Goal: Find specific page/section: Find specific page/section

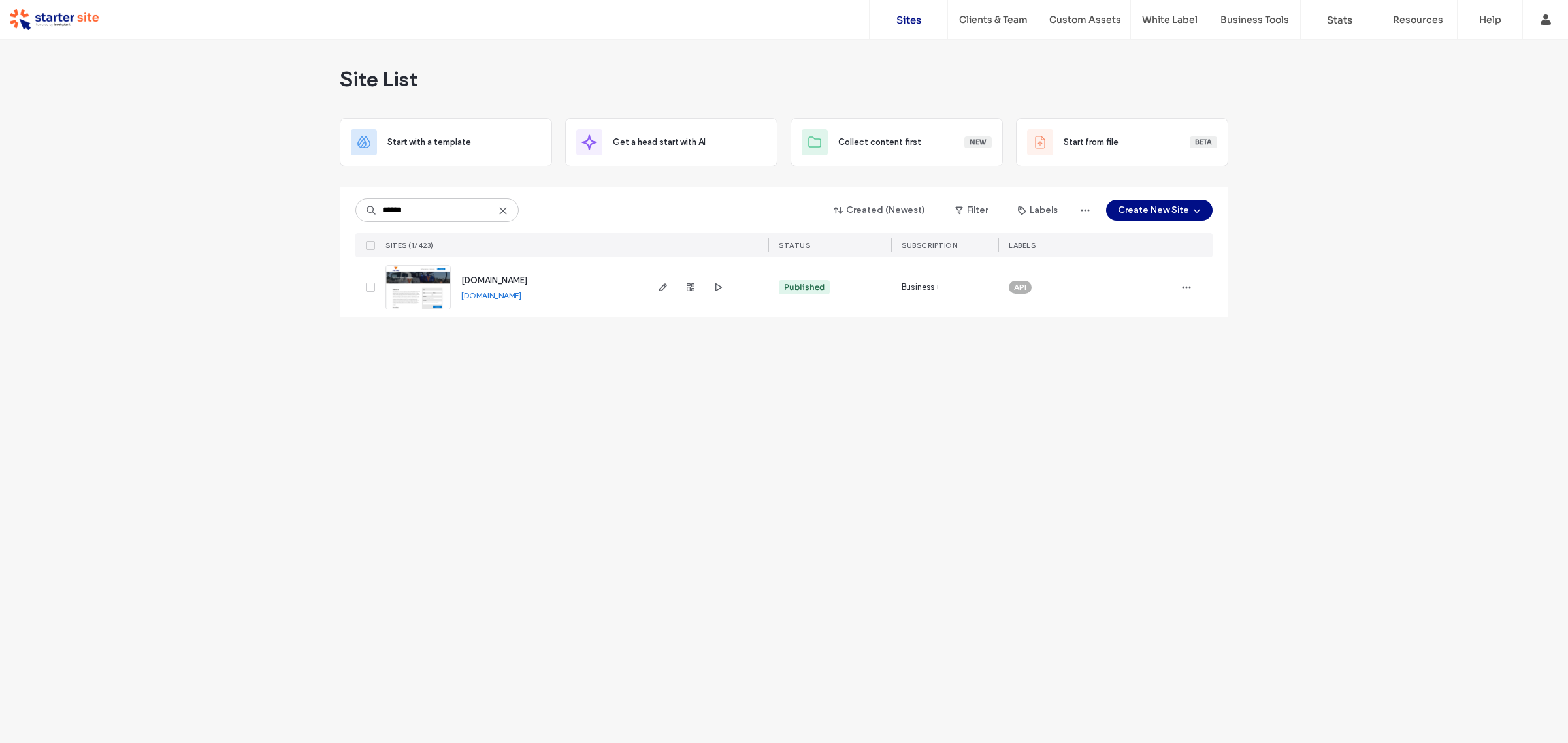
type input "******"
click at [496, 295] on link "[DOMAIN_NAME]" at bounding box center [491, 296] width 60 height 10
type input "**********"
